Goal: Find specific page/section: Find specific page/section

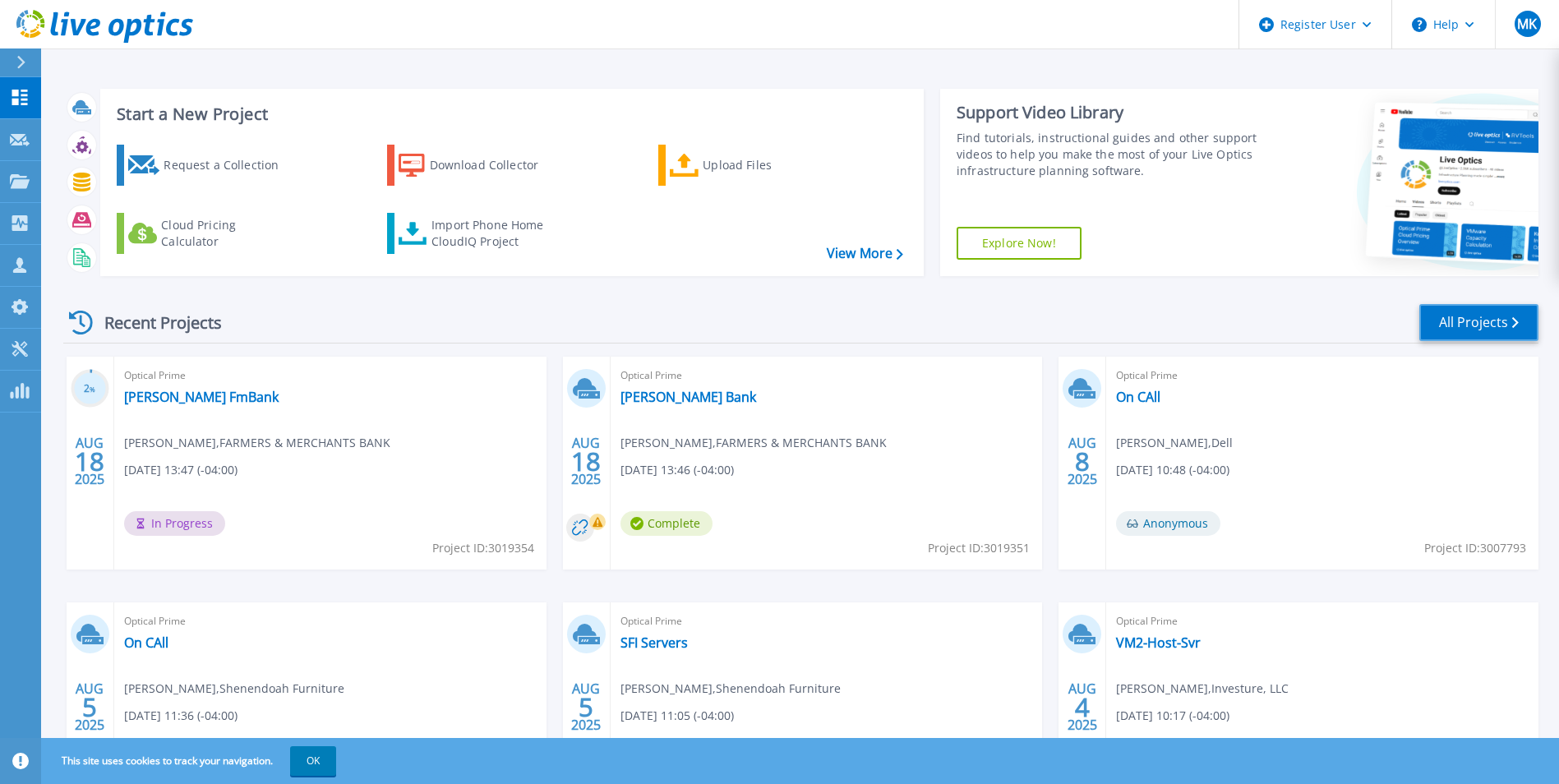
click at [1448, 316] on link "All Projects" at bounding box center [1479, 322] width 119 height 37
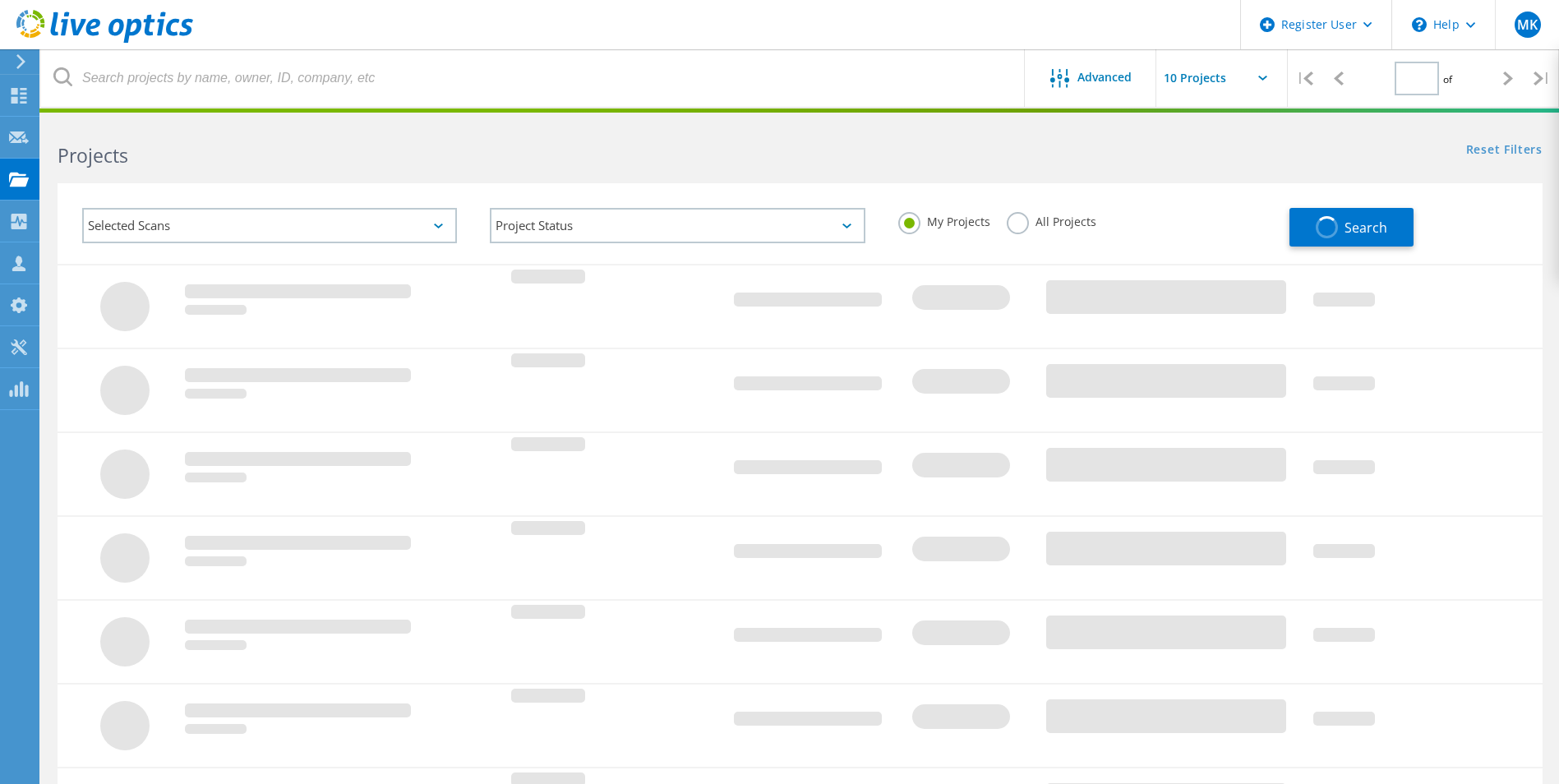
type input "1"
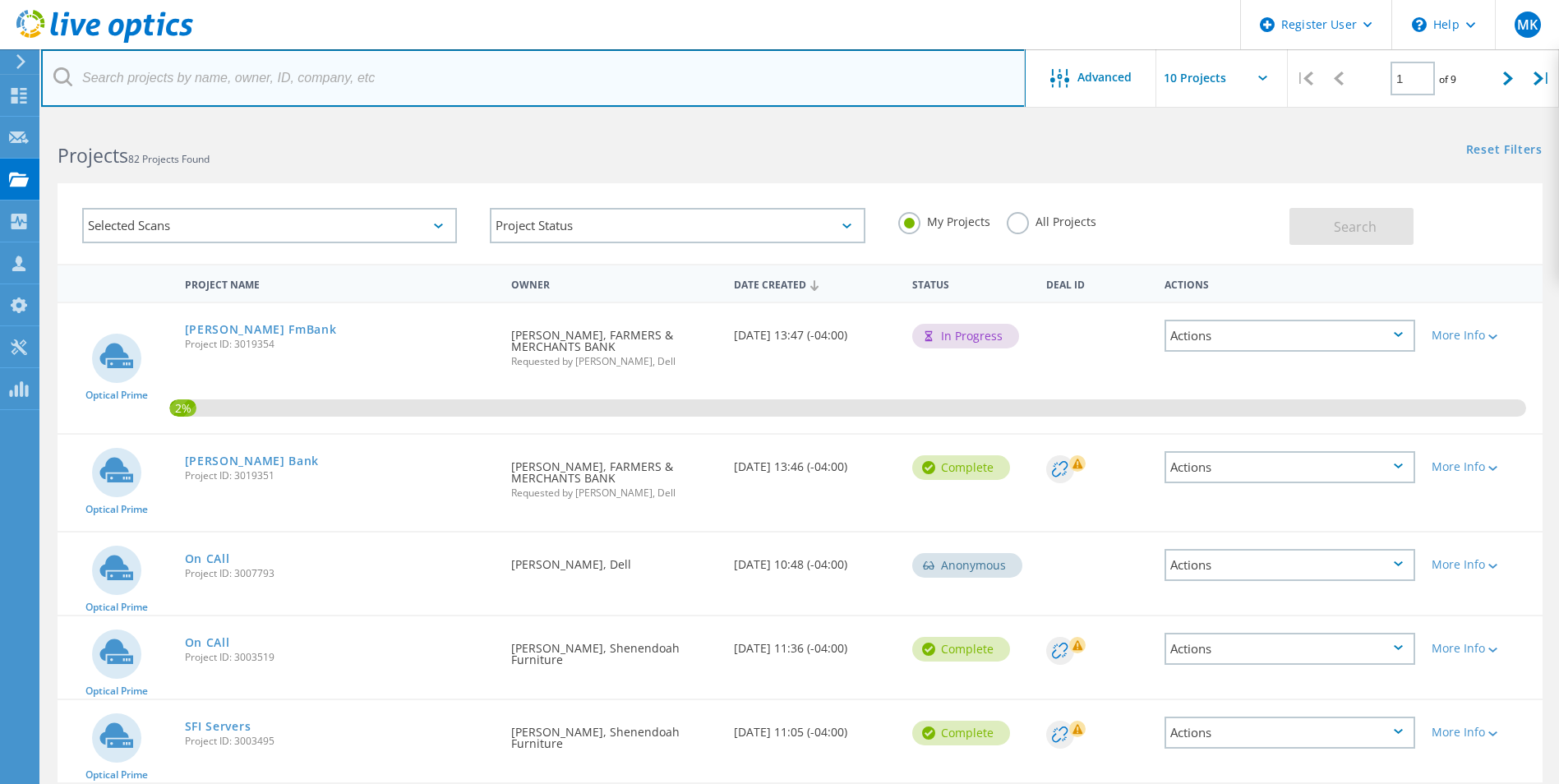
click at [452, 88] on input "text" at bounding box center [533, 78] width 985 height 57
paste input "[EMAIL_ADDRESS][DOMAIN_NAME]"
type input "[EMAIL_ADDRESS][DOMAIN_NAME]"
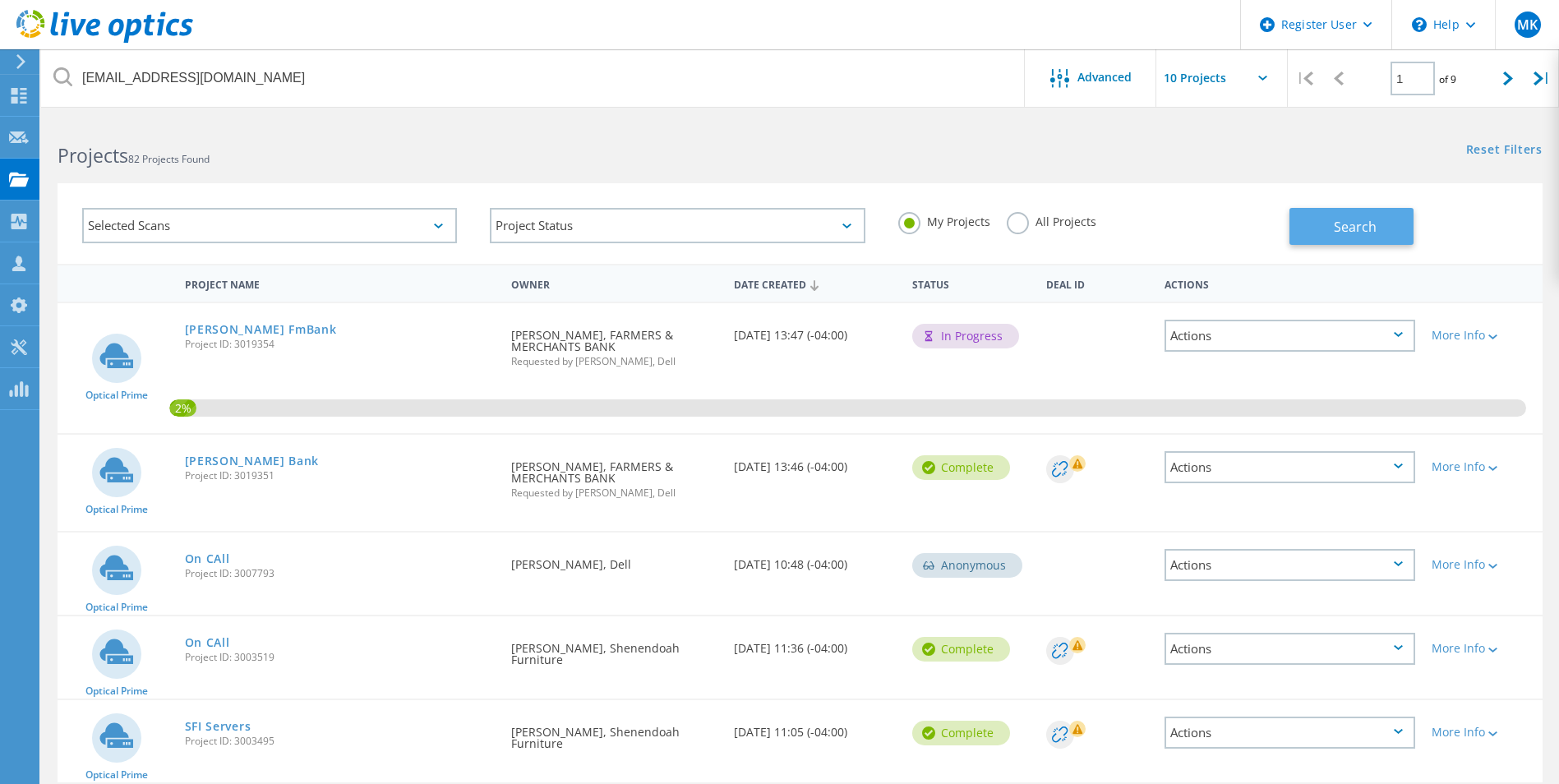
click at [1320, 215] on button "Search" at bounding box center [1351, 226] width 124 height 37
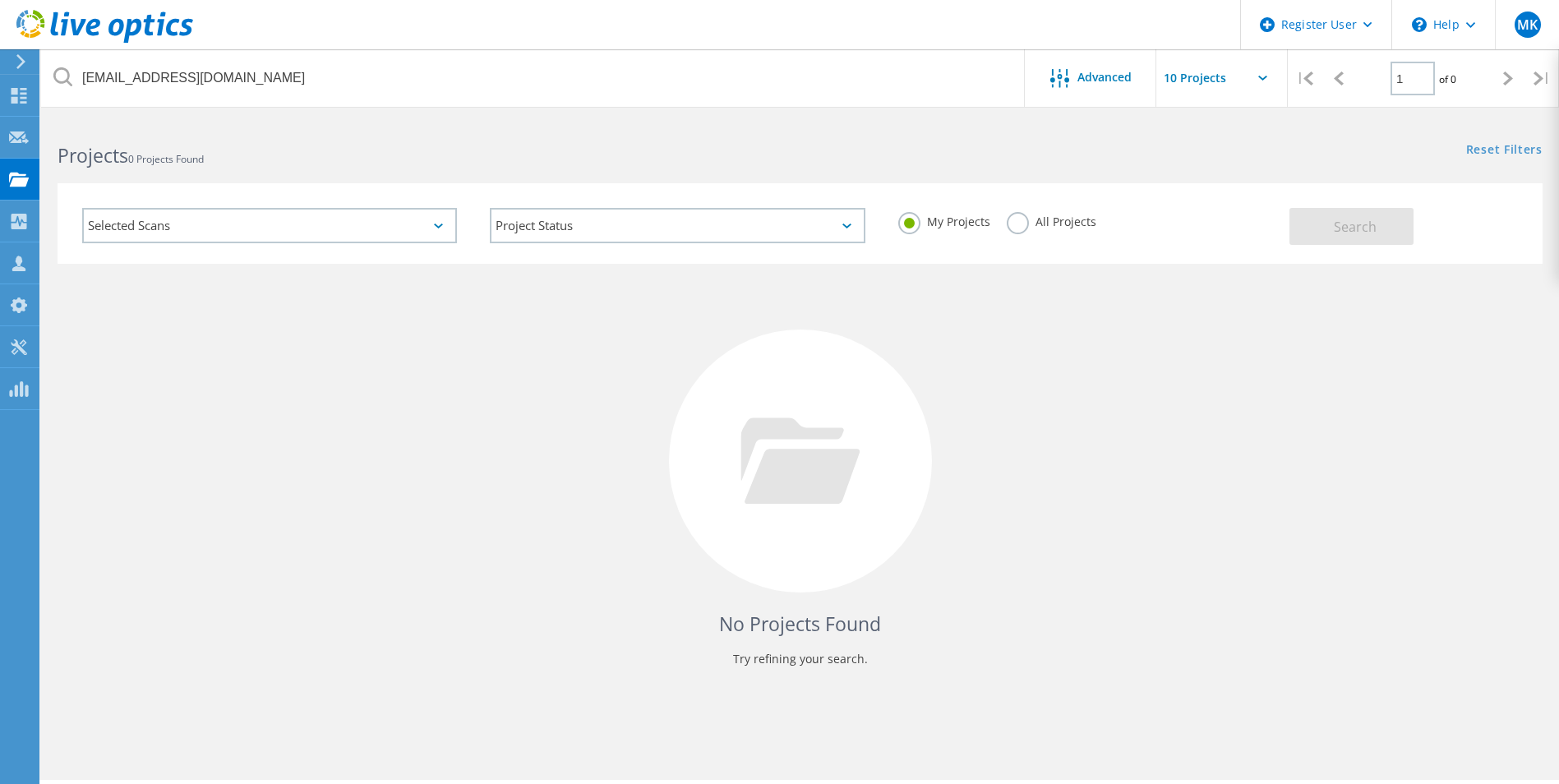
click at [999, 223] on div "My Projects All Projects" at bounding box center [1085, 221] width 408 height 60
click at [1018, 221] on label "All Projects" at bounding box center [1051, 220] width 89 height 16
click at [0, 0] on input "All Projects" at bounding box center [0, 0] width 0 height 0
click at [1328, 243] on button "Search" at bounding box center [1351, 226] width 124 height 37
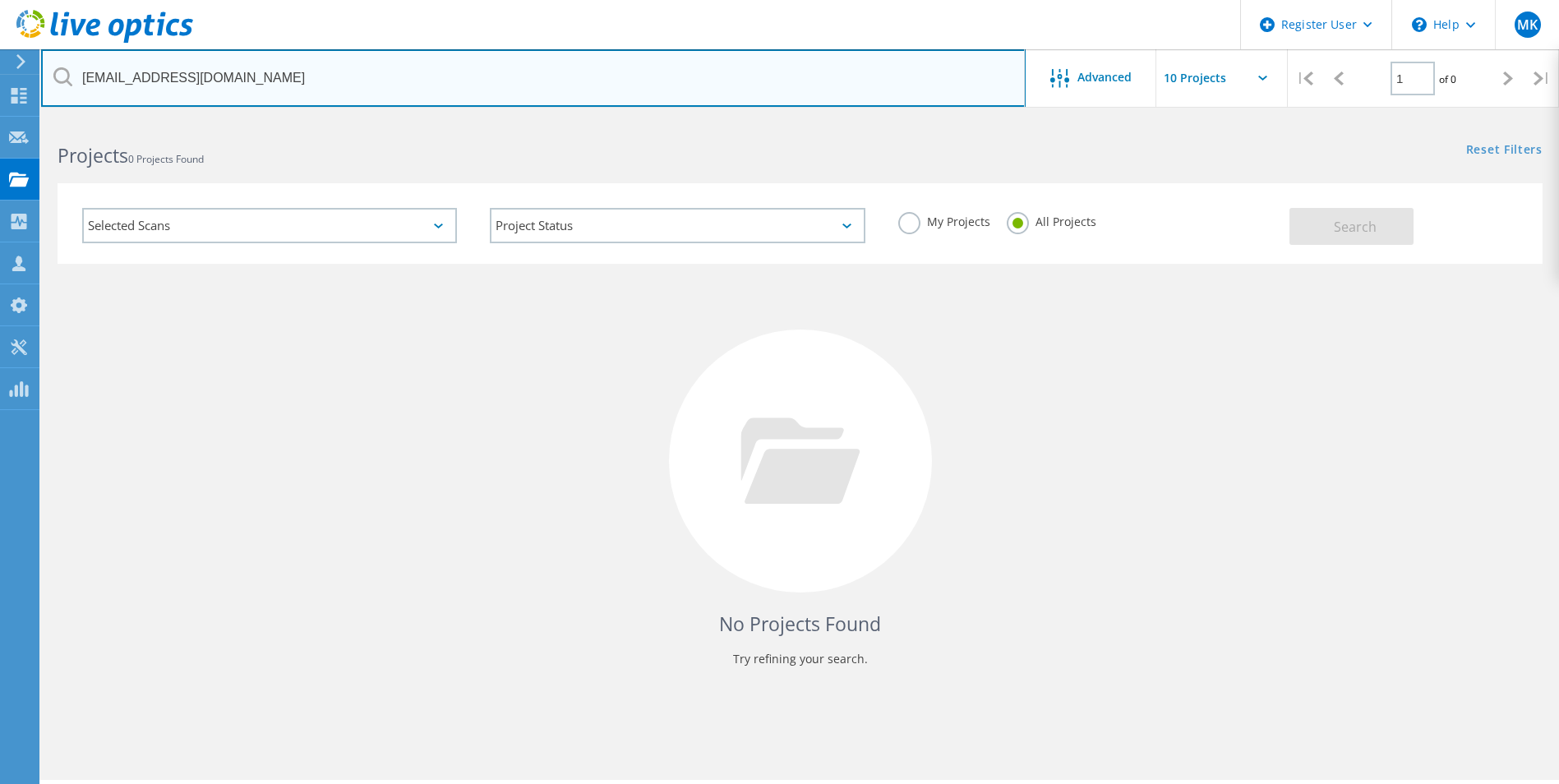
click at [344, 93] on input "[EMAIL_ADDRESS][DOMAIN_NAME]" at bounding box center [533, 78] width 985 height 57
click at [217, 75] on input "[EMAIL_ADDRESS][DOMAIN_NAME]" at bounding box center [533, 78] width 985 height 57
click at [218, 79] on input "[EMAIL_ADDRESS][DOMAIN_NAME]" at bounding box center [533, 78] width 985 height 57
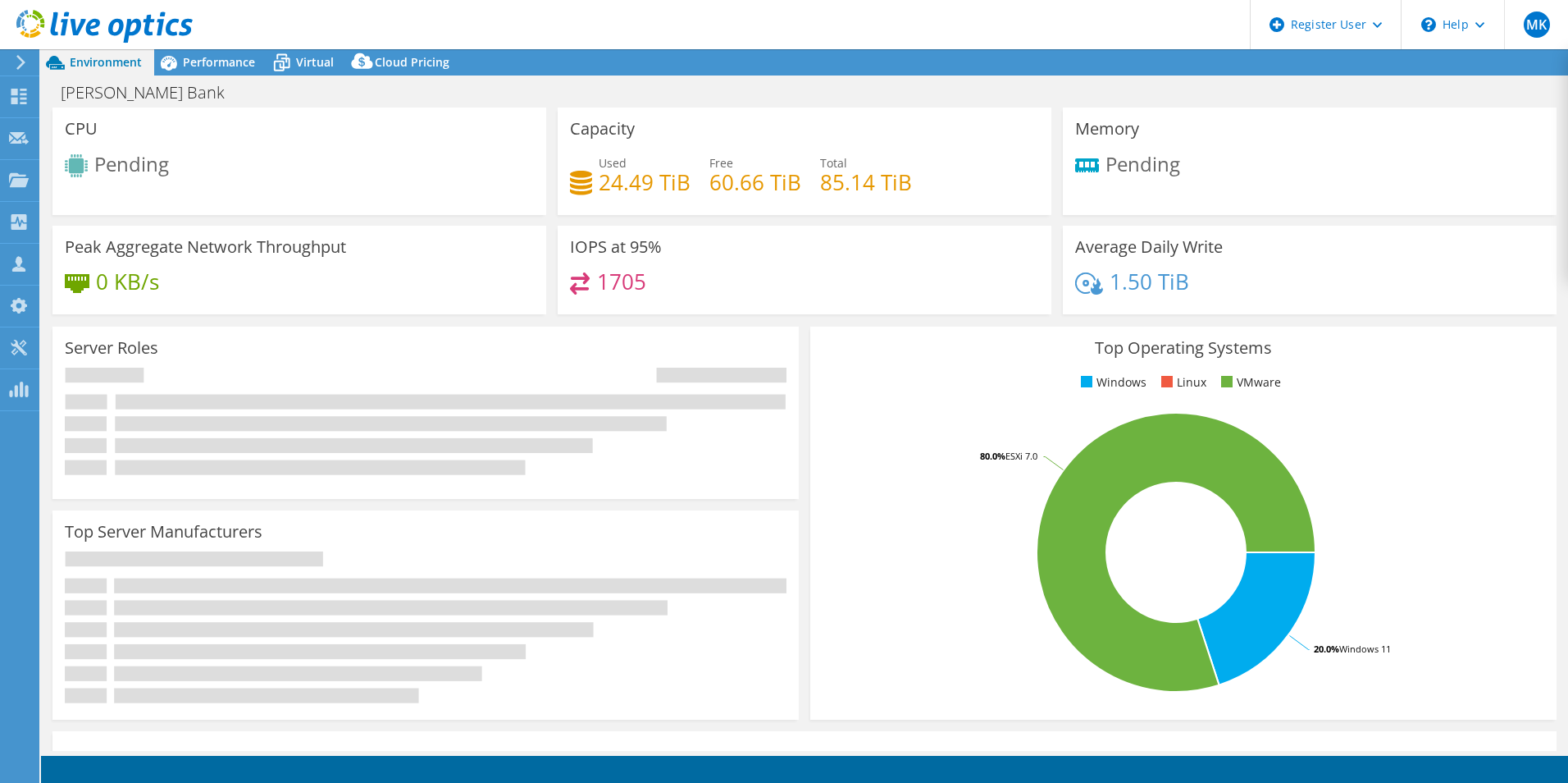
select select "USD"
